Goal: Information Seeking & Learning: Learn about a topic

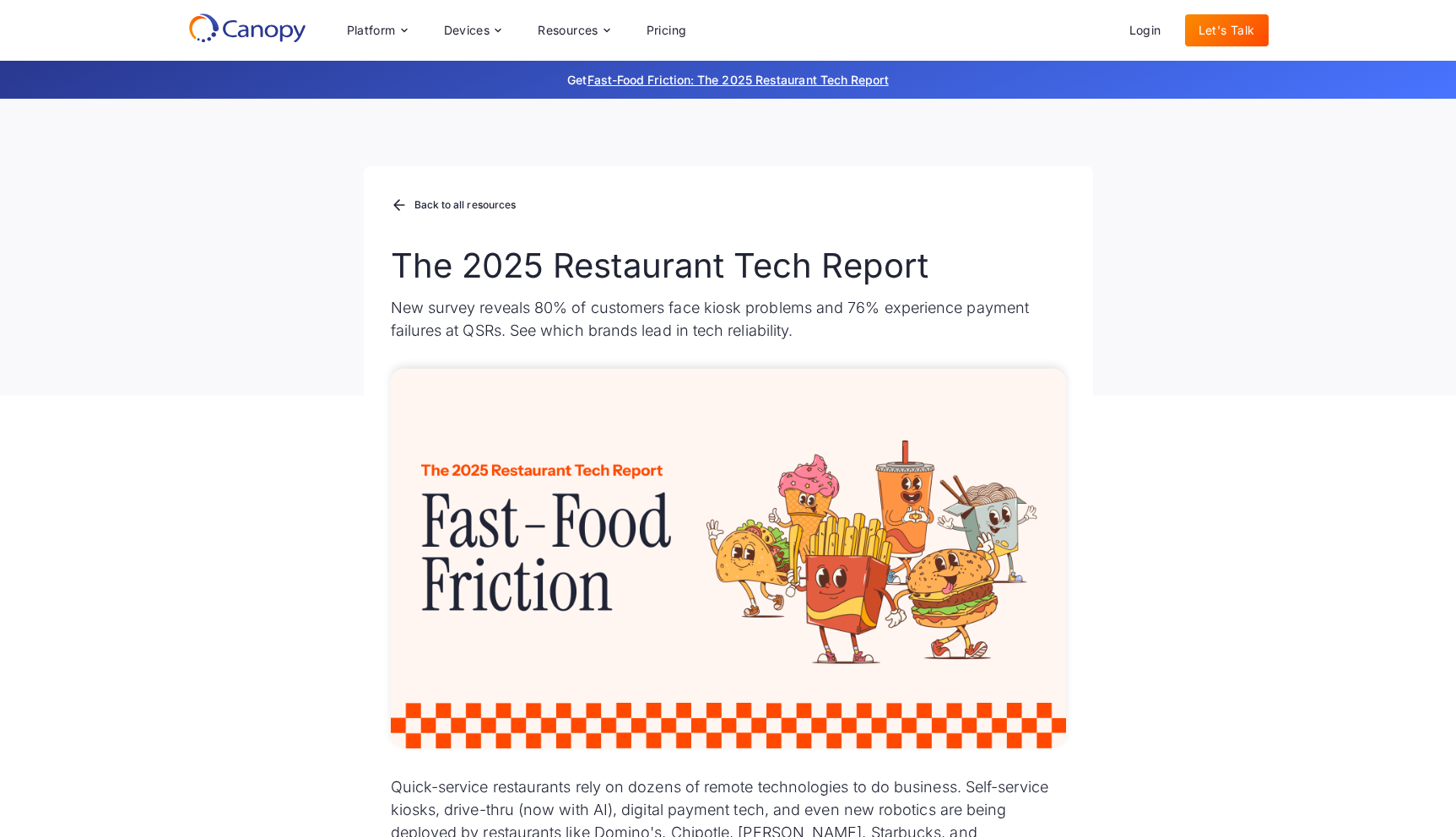
drag, startPoint x: 687, startPoint y: 602, endPoint x: 217, endPoint y: 8, distance: 757.5
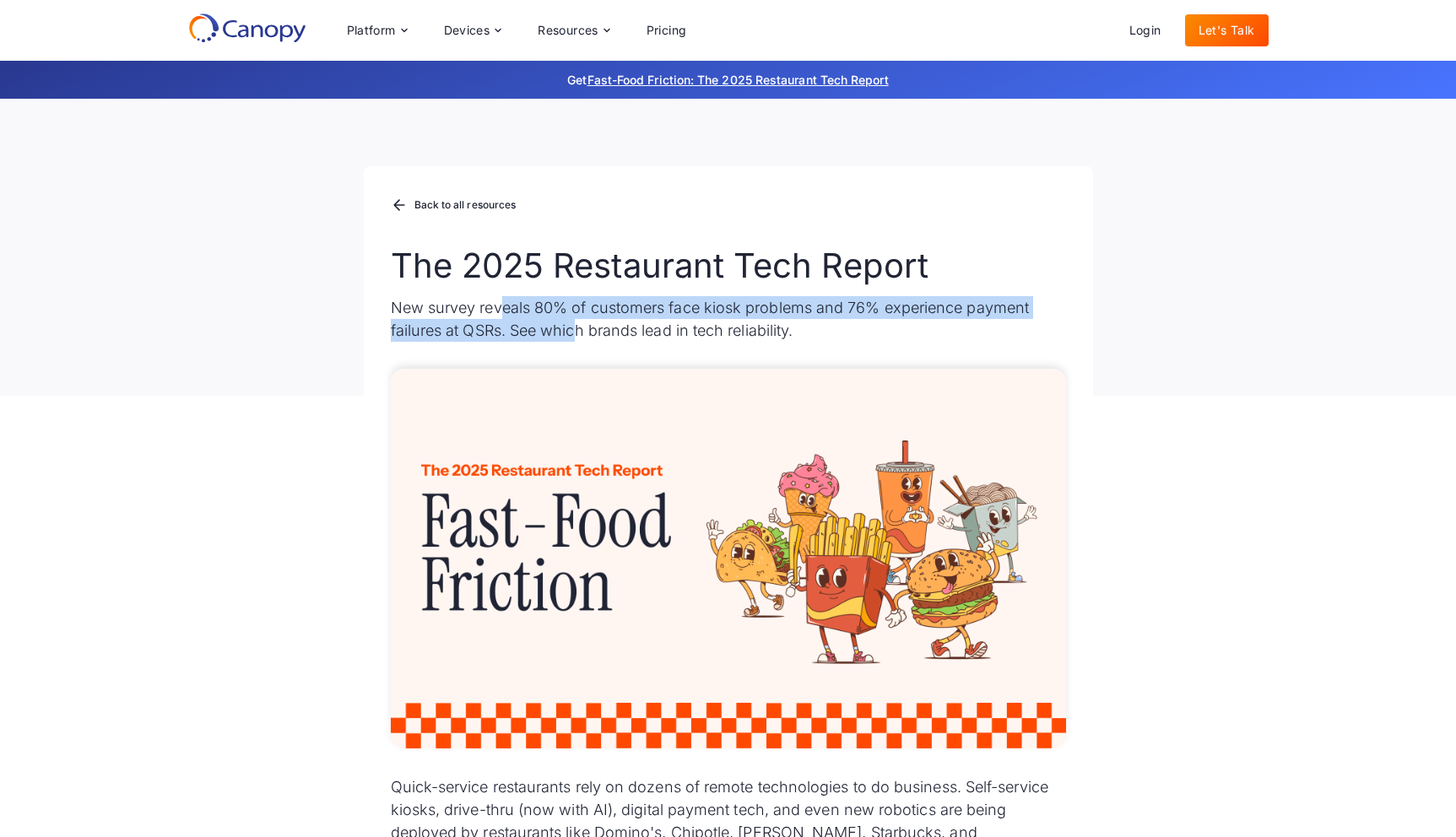
drag, startPoint x: 501, startPoint y: 311, endPoint x: 578, endPoint y: 337, distance: 81.3
click at [576, 336] on p "New survey reveals 80% of customers face kiosk problems and 76% experience paym…" at bounding box center [729, 319] width 676 height 46
click at [578, 337] on p "New survey reveals 80% of customers face kiosk problems and 76% experience paym…" at bounding box center [729, 319] width 676 height 46
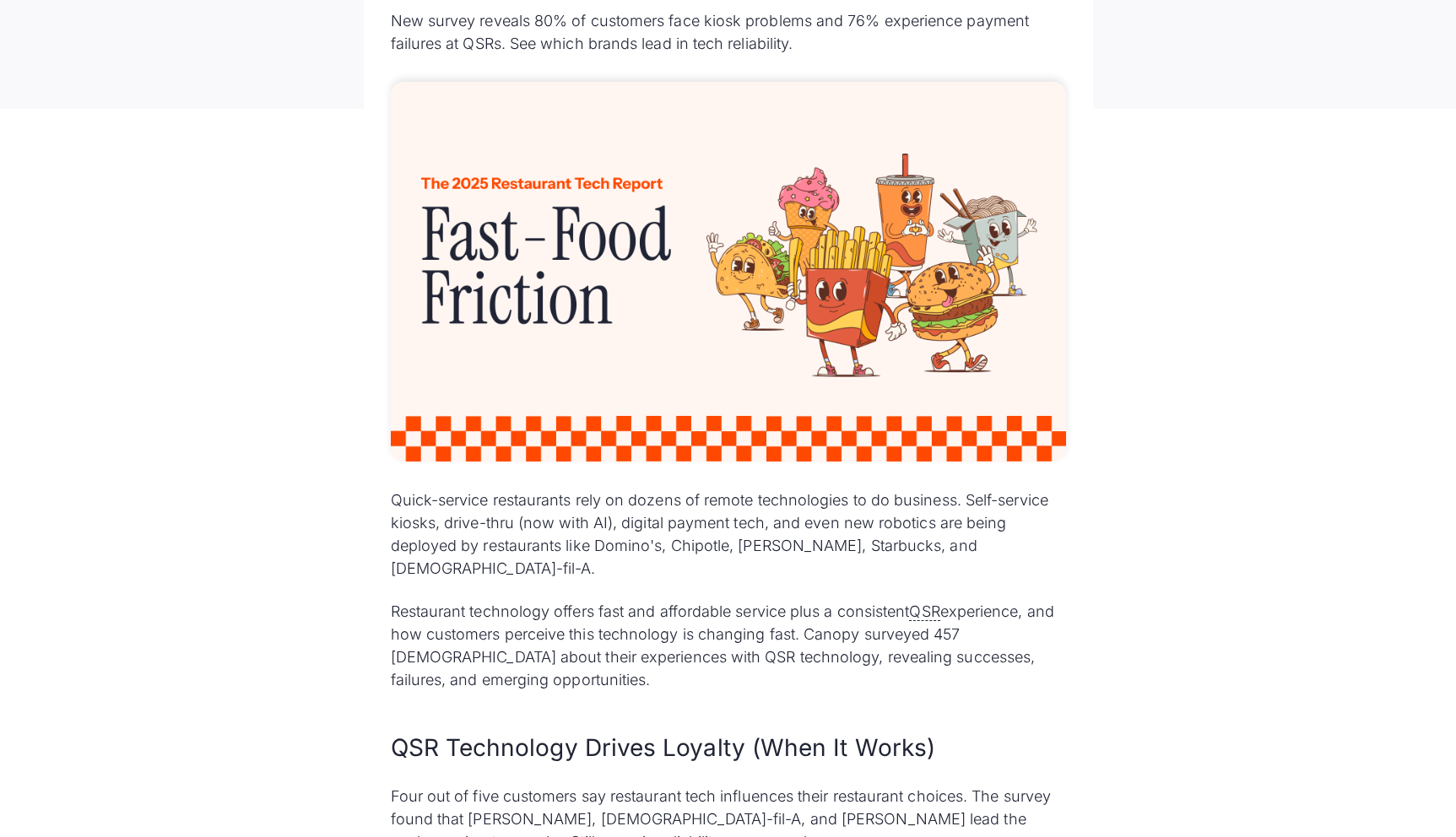
scroll to position [301, 0]
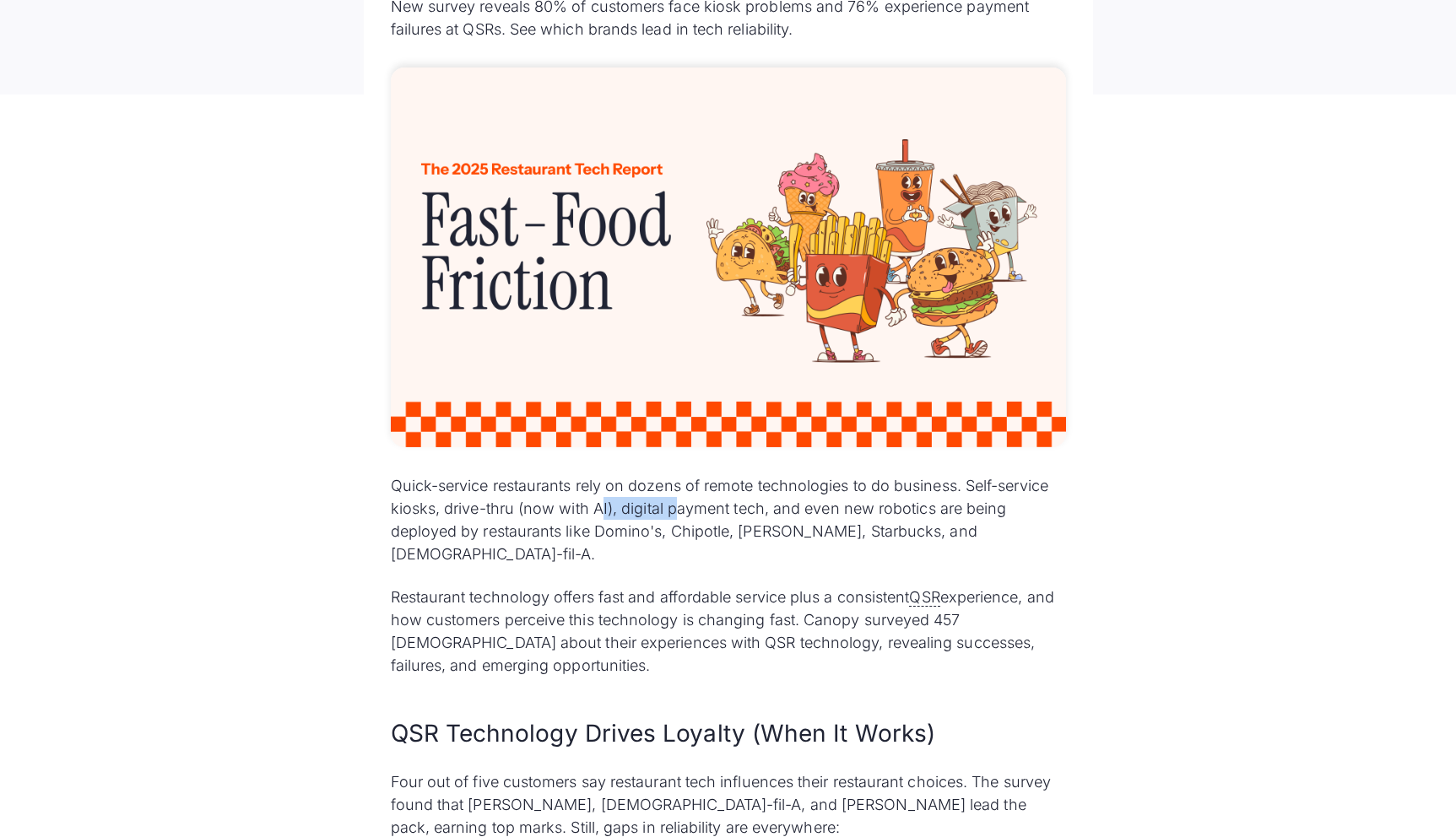
drag, startPoint x: 632, startPoint y: 515, endPoint x: 682, endPoint y: 516, distance: 50.0
click at [679, 516] on p "Quick-service restaurants rely on dozens of remote technologies to do business.…" at bounding box center [729, 520] width 676 height 91
click at [682, 516] on p "Quick-service restaurants rely on dozens of remote technologies to do business.…" at bounding box center [729, 520] width 676 height 91
click at [558, 518] on p "Quick-service restaurants rely on dozens of remote technologies to do business.…" at bounding box center [729, 520] width 676 height 91
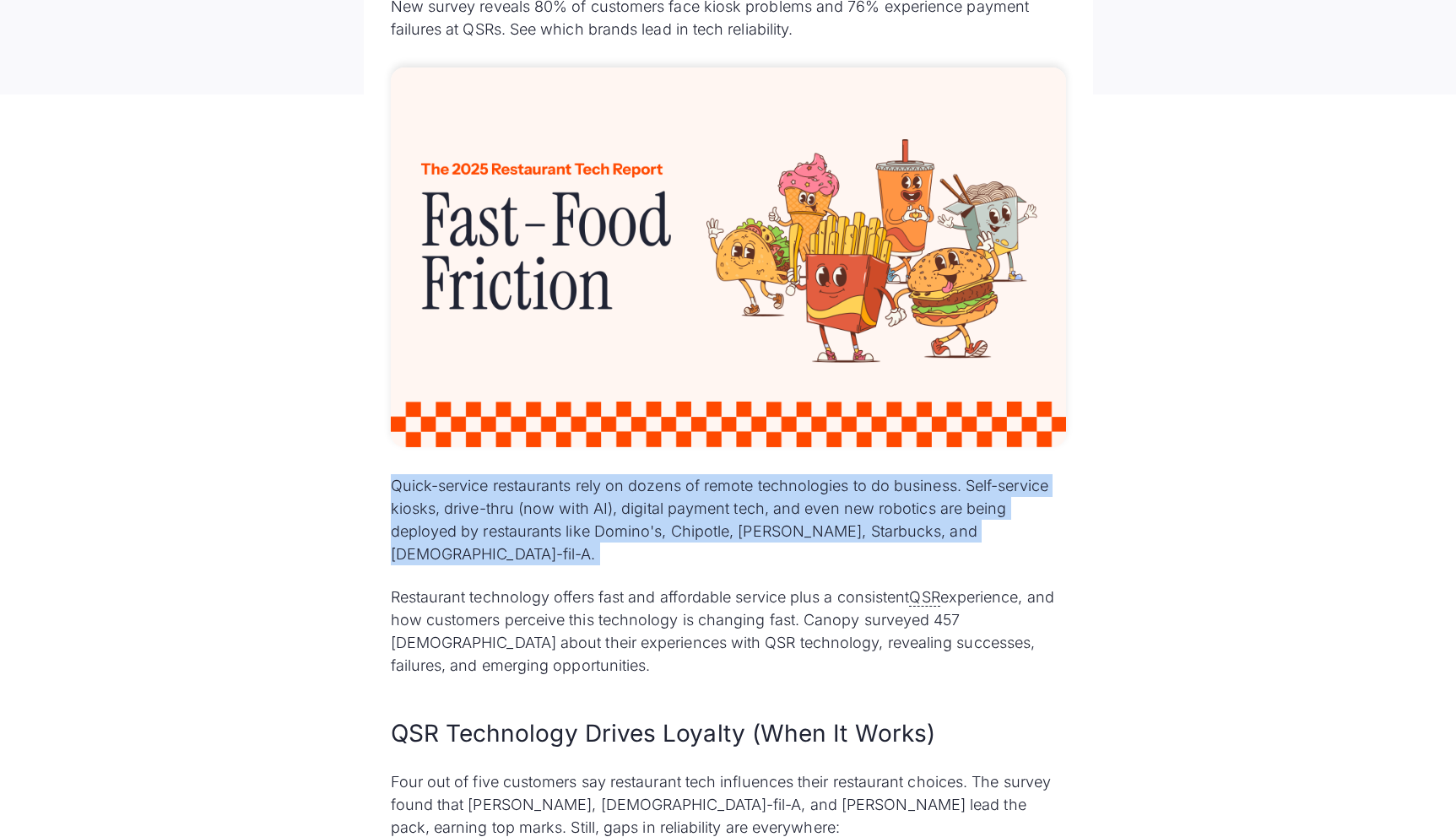
click at [558, 518] on p "Quick-service restaurants rely on dozens of remote technologies to do business.…" at bounding box center [729, 520] width 676 height 91
click at [565, 518] on p "Quick-service restaurants rely on dozens of remote technologies to do business.…" at bounding box center [729, 520] width 676 height 91
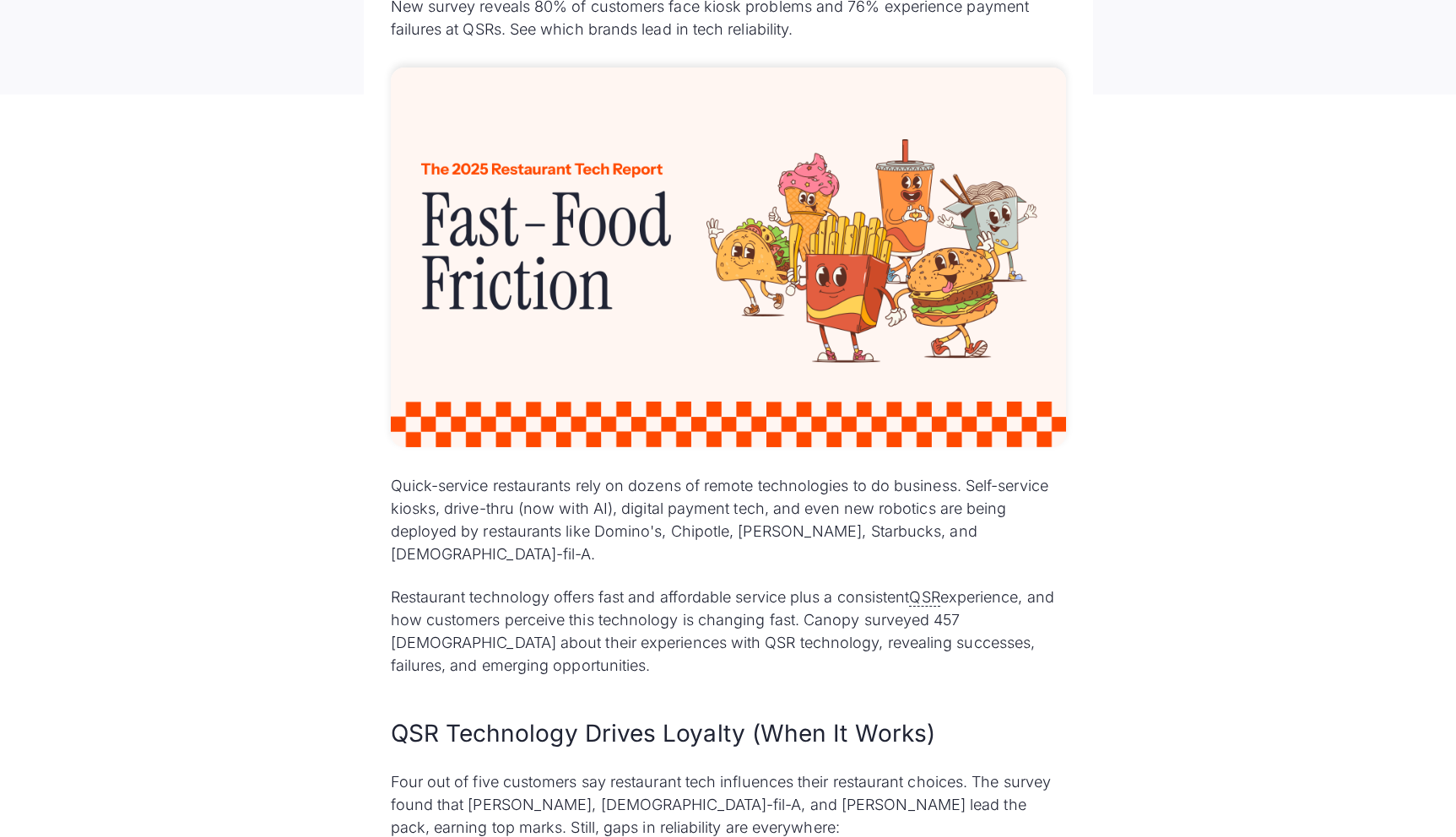
click at [565, 518] on p "Quick-service restaurants rely on dozens of remote technologies to do business.…" at bounding box center [729, 520] width 676 height 91
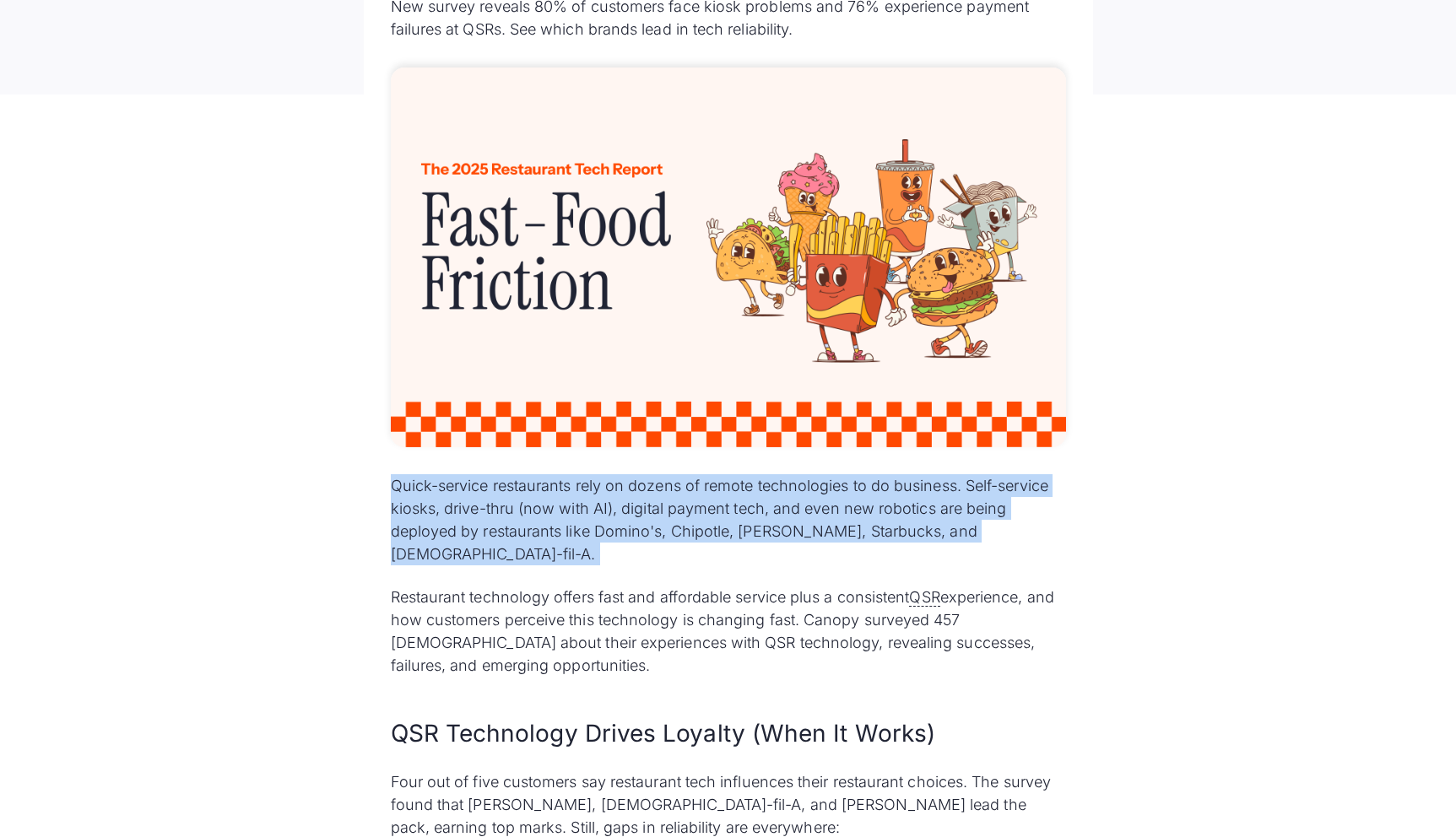
click at [565, 518] on p "Quick-service restaurants rely on dozens of remote technologies to do business.…" at bounding box center [729, 520] width 676 height 91
